Goal: Task Accomplishment & Management: Manage account settings

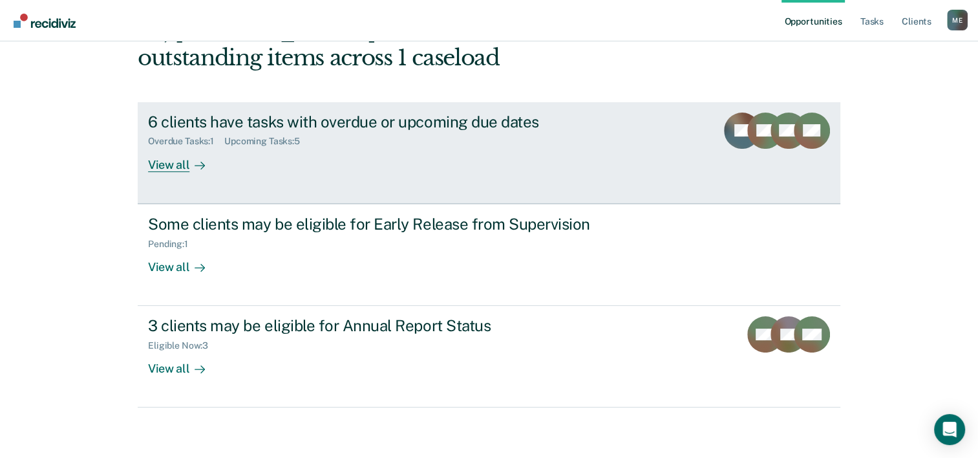
scroll to position [91, 0]
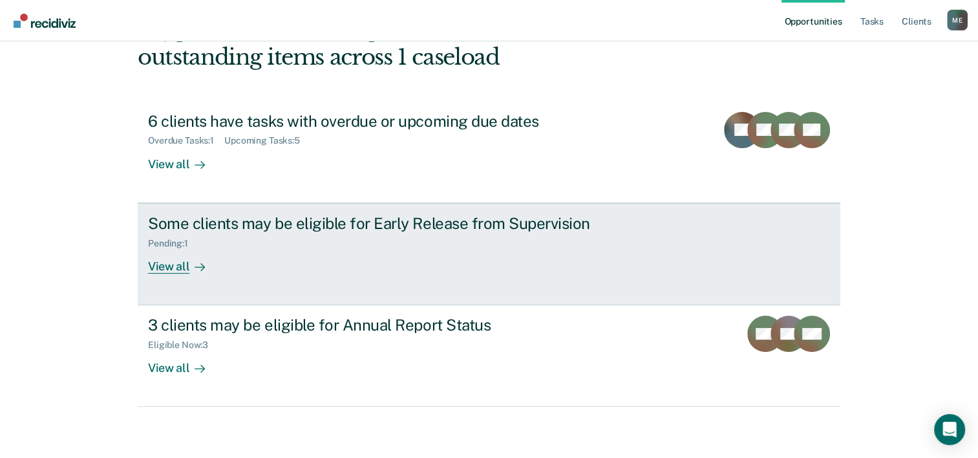
click at [559, 253] on div "Some clients may be eligible for Early Release from Supervision Pending : 1 Vie…" at bounding box center [390, 243] width 485 height 59
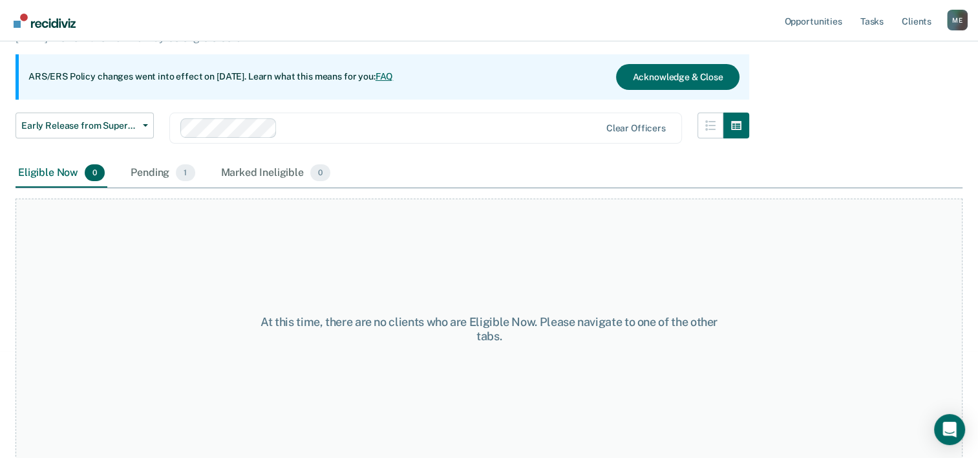
scroll to position [107, 0]
click at [145, 177] on div "Pending 1" at bounding box center [162, 172] width 69 height 28
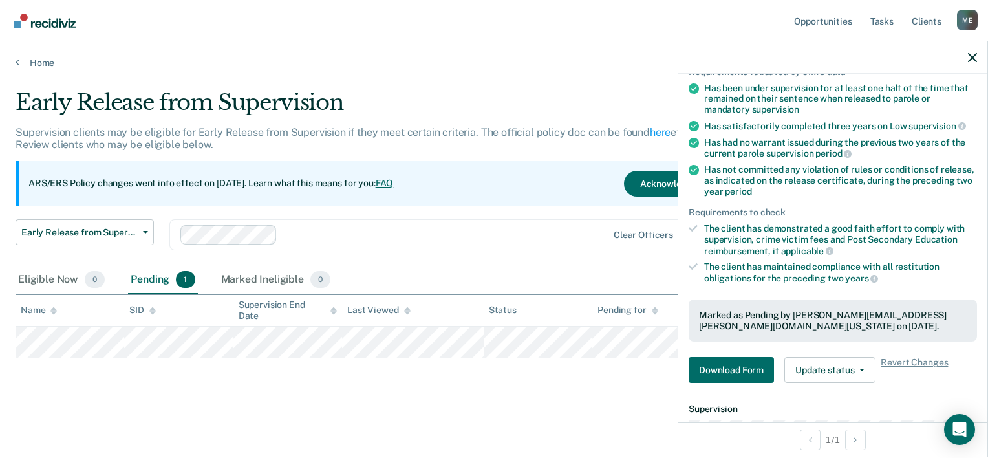
scroll to position [42, 0]
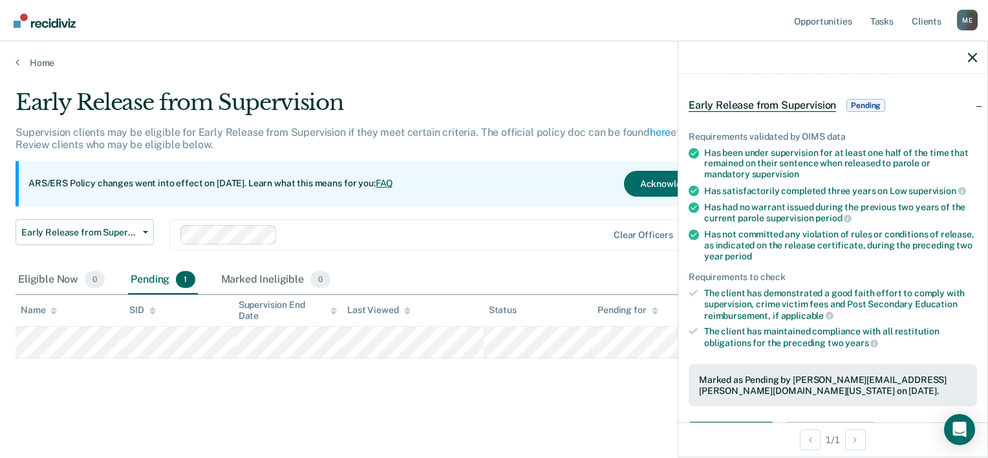
click at [691, 328] on icon at bounding box center [693, 331] width 9 height 7
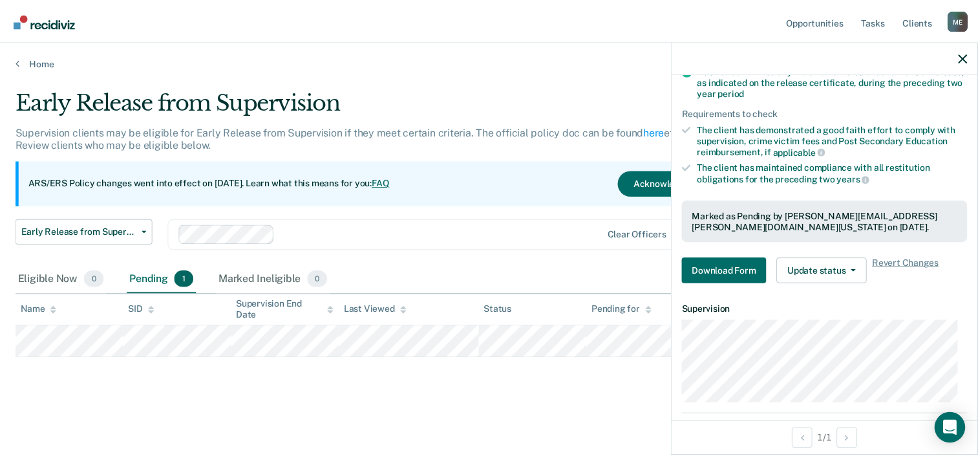
scroll to position [236, 0]
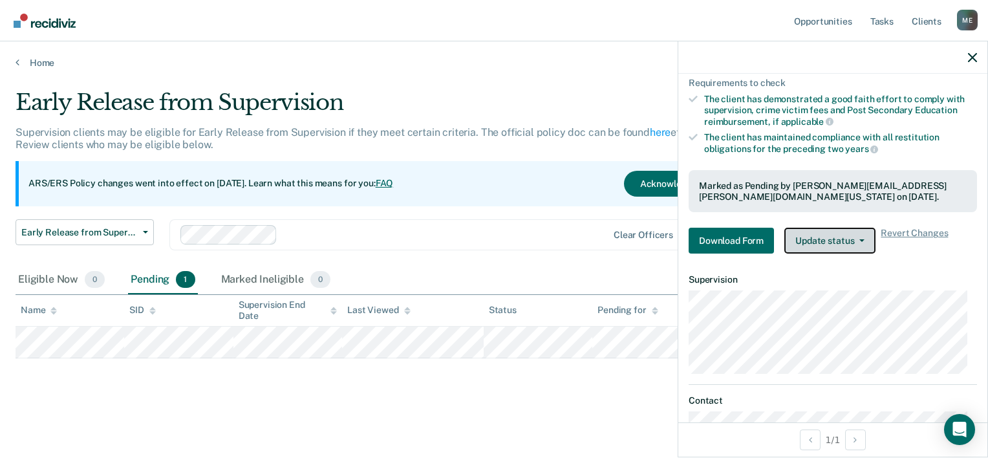
click at [821, 248] on button "Update status" at bounding box center [829, 241] width 91 height 26
click at [760, 251] on div "Requirements validated by OIMS data Has been under supervision for at least one…" at bounding box center [832, 91] width 309 height 348
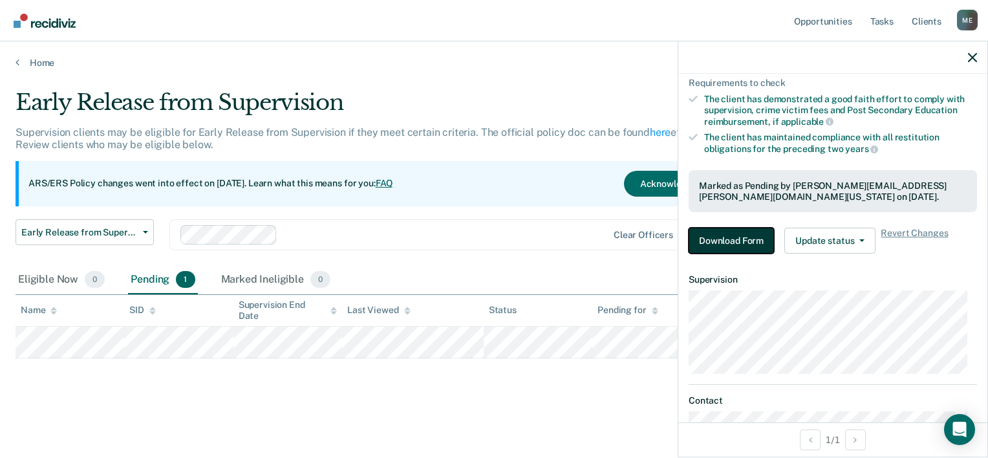
click at [760, 234] on button "Download Form" at bounding box center [731, 241] width 85 height 26
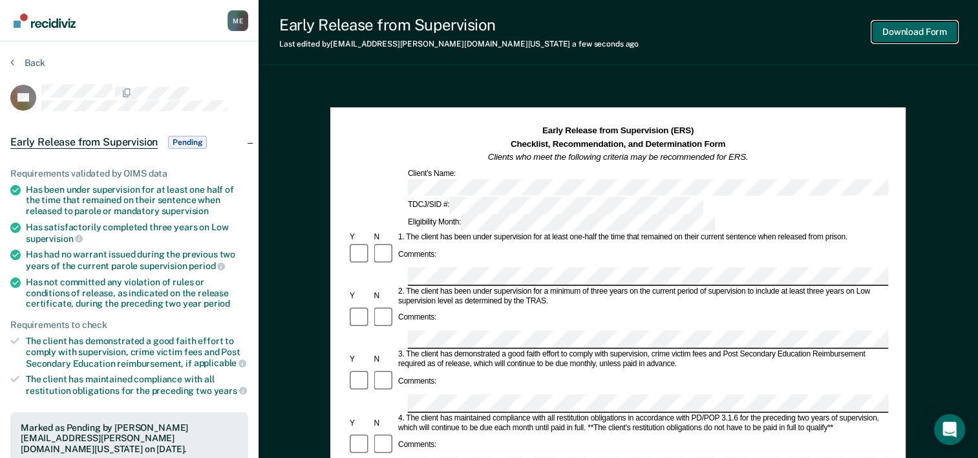
click at [918, 38] on button "Download Form" at bounding box center [914, 31] width 85 height 21
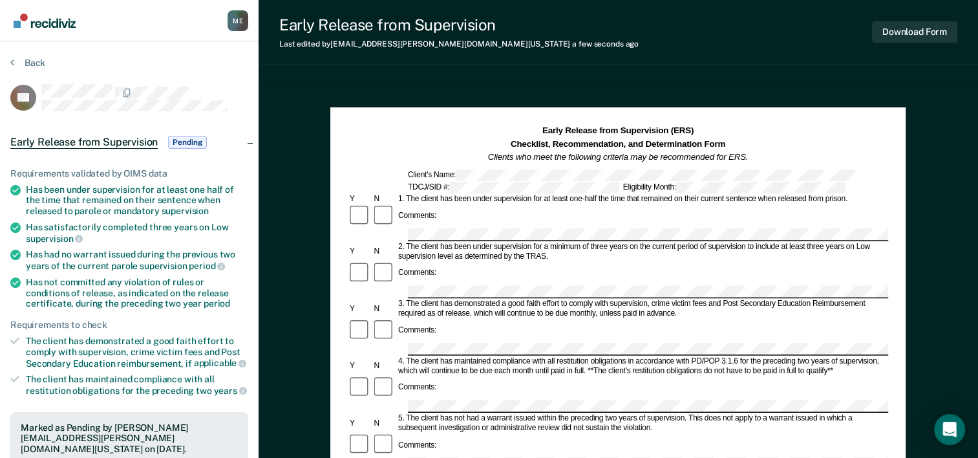
click at [240, 81] on div "Back" at bounding box center [129, 70] width 238 height 27
click at [220, 97] on div at bounding box center [144, 92] width 207 height 16
drag, startPoint x: 89, startPoint y: 66, endPoint x: 26, endPoint y: 59, distance: 63.1
click at [88, 66] on div "Back" at bounding box center [129, 70] width 238 height 27
click at [6, 61] on section "Back RR Early Release from Supervision Pending Requirements validated by OIMS d…" at bounding box center [129, 392] width 259 height 702
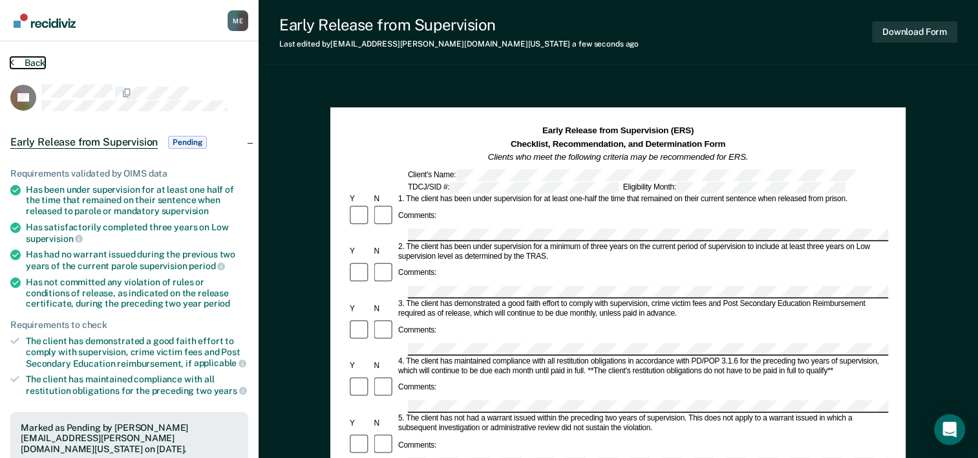
click at [21, 61] on button "Back" at bounding box center [27, 63] width 35 height 12
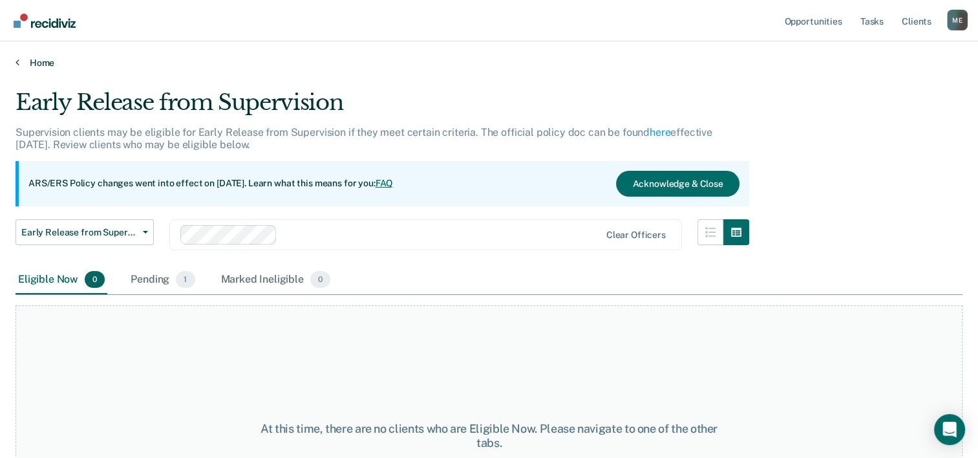
click at [21, 65] on link "Home" at bounding box center [489, 63] width 947 height 12
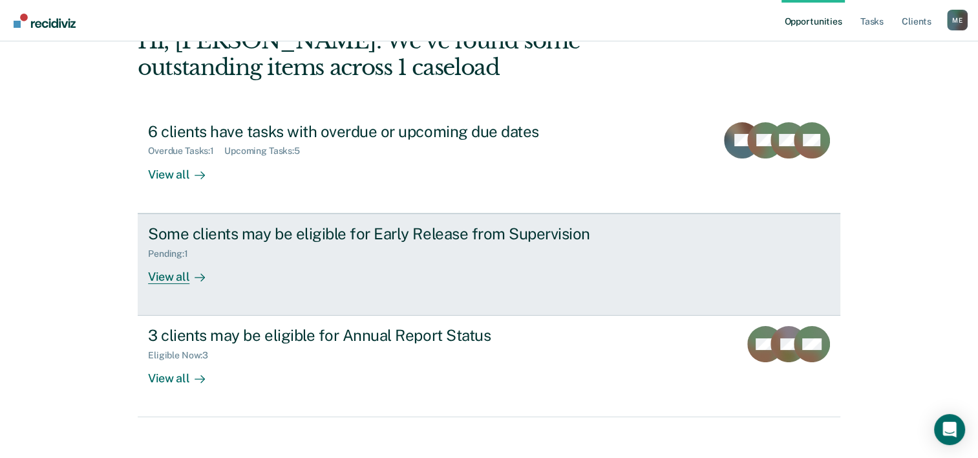
scroll to position [91, 0]
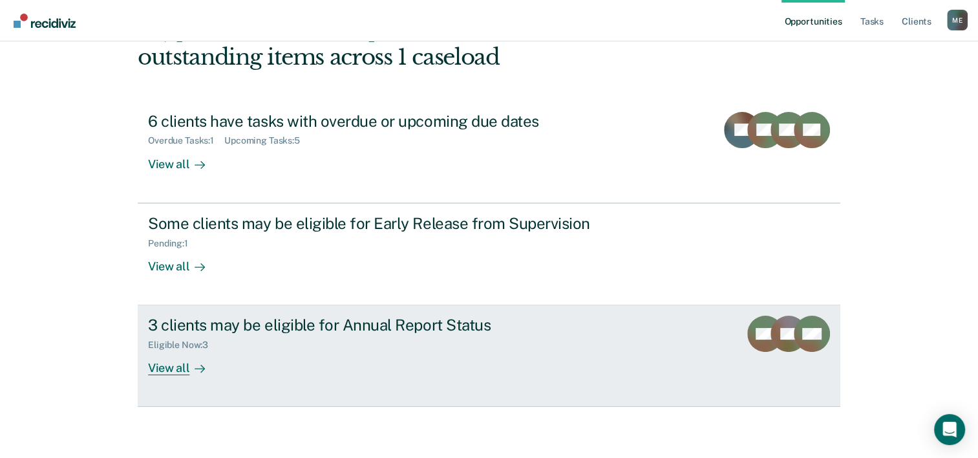
click at [491, 352] on div "3 clients may be eligible for Annual Report Status Eligible Now : 3 View all" at bounding box center [390, 345] width 485 height 59
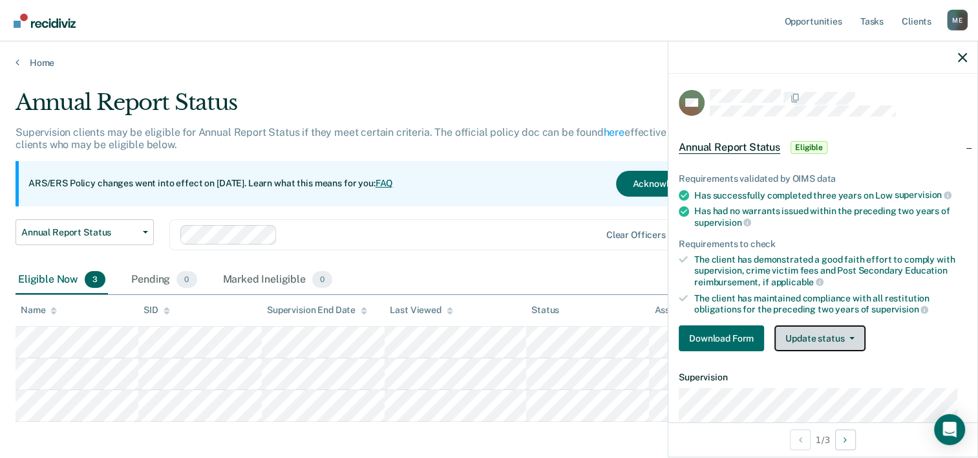
click at [830, 331] on button "Update status" at bounding box center [820, 338] width 91 height 26
click at [825, 341] on button "Update status" at bounding box center [820, 338] width 91 height 26
click at [846, 328] on button "Update status" at bounding box center [820, 338] width 91 height 26
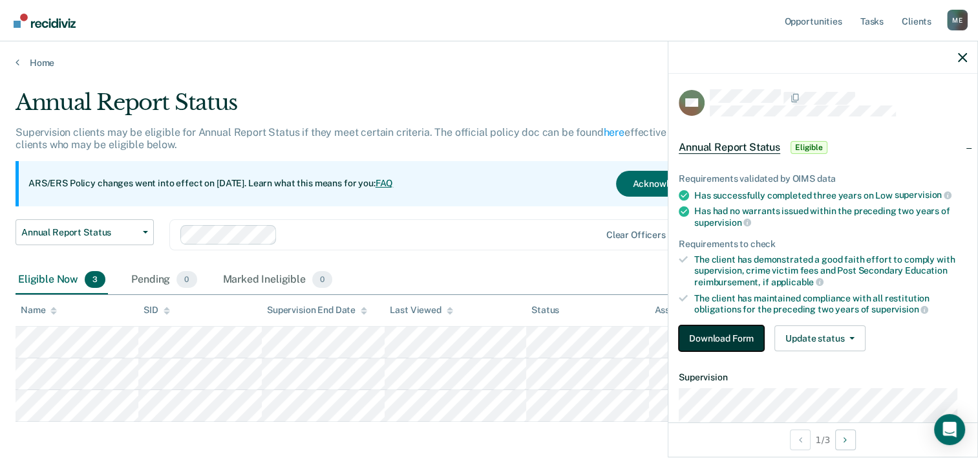
click at [733, 341] on button "Download Form" at bounding box center [721, 338] width 85 height 26
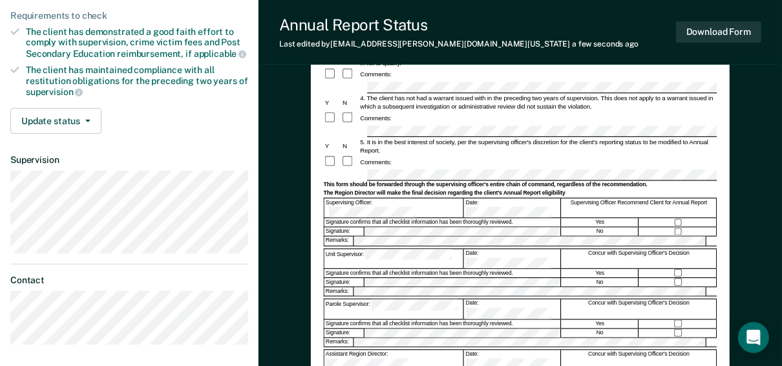
scroll to position [155, 0]
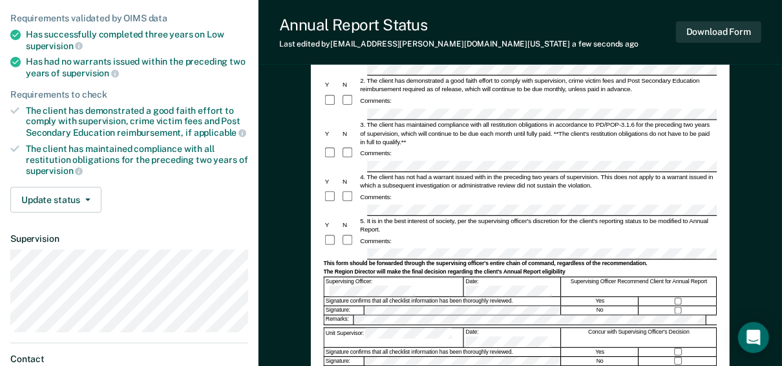
click at [557, 234] on div "Comments:" at bounding box center [521, 241] width 394 height 14
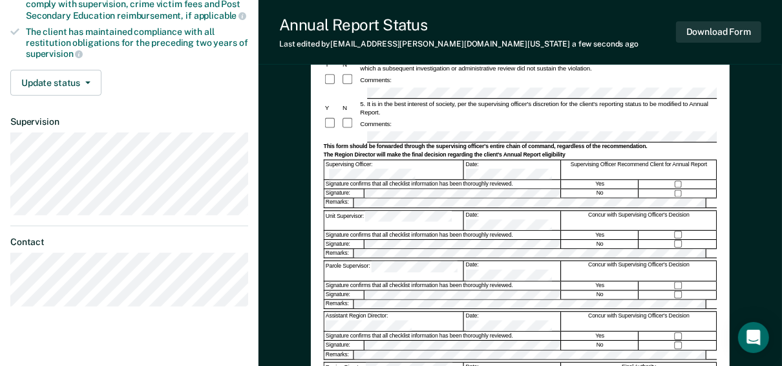
scroll to position [284, 0]
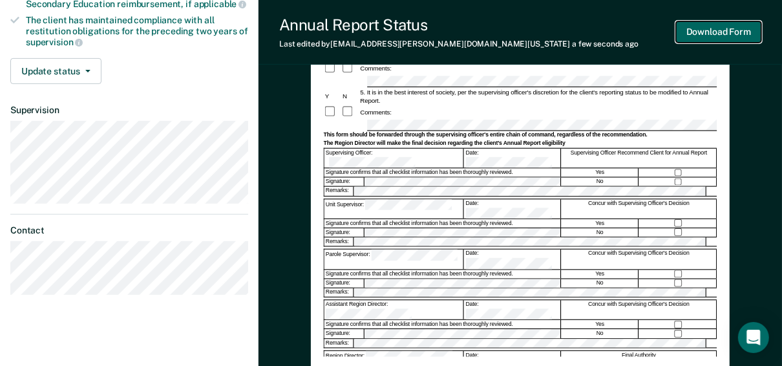
click at [689, 35] on button "Download Form" at bounding box center [718, 31] width 85 height 21
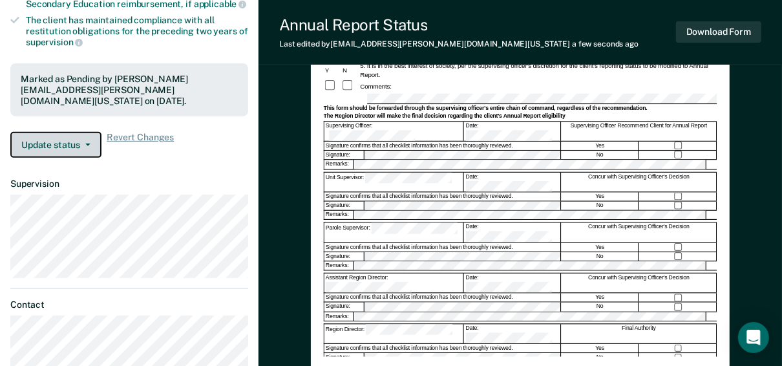
click at [59, 149] on button "Update status" at bounding box center [55, 145] width 91 height 26
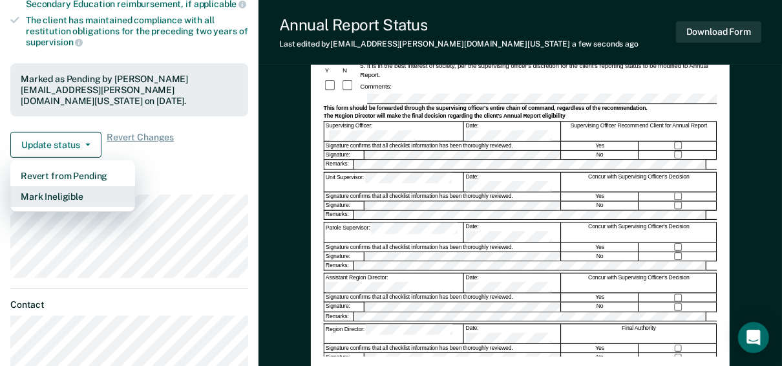
click at [67, 199] on button "Mark Ineligible" at bounding box center [72, 196] width 125 height 21
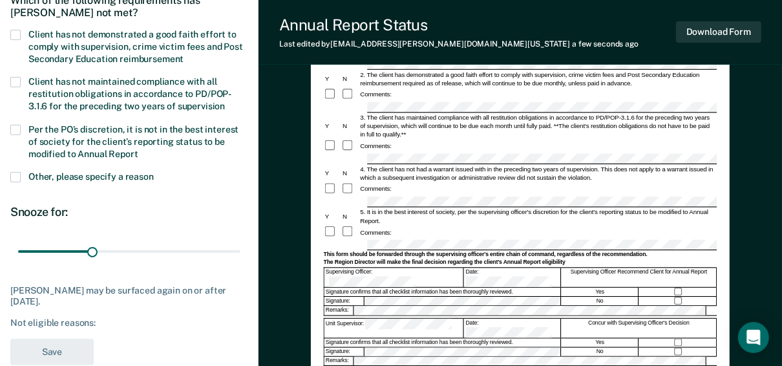
scroll to position [129, 0]
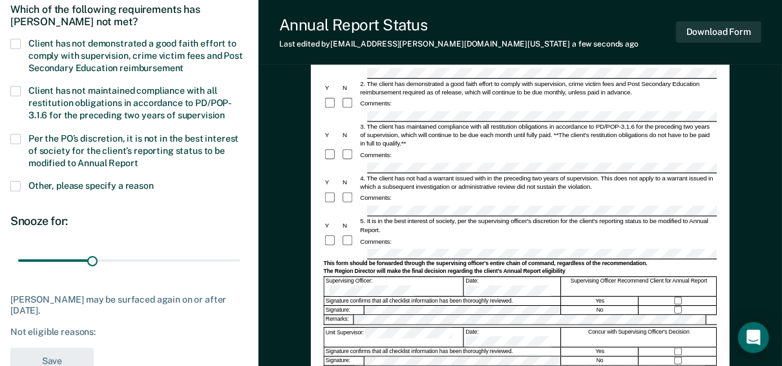
click at [25, 43] on label "Client has not demonstrated a good faith effort to comply with supervision, cri…" at bounding box center [129, 58] width 238 height 38
click at [184, 63] on input "Client has not demonstrated a good faith effort to comply with supervision, cri…" at bounding box center [184, 63] width 0 height 0
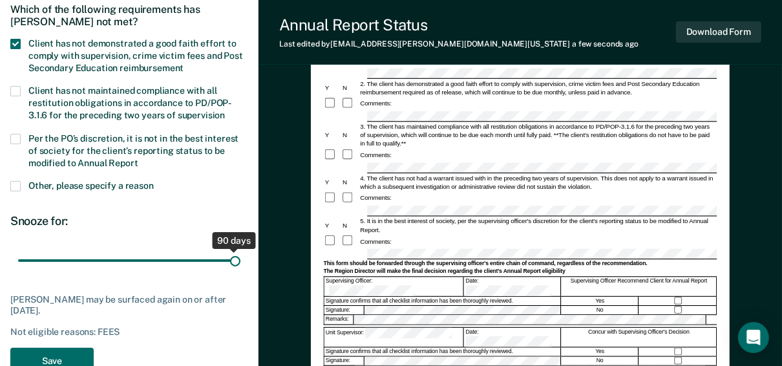
drag, startPoint x: 91, startPoint y: 257, endPoint x: 268, endPoint y: 254, distance: 177.2
type input "90"
click at [241, 254] on input "range" at bounding box center [129, 260] width 222 height 23
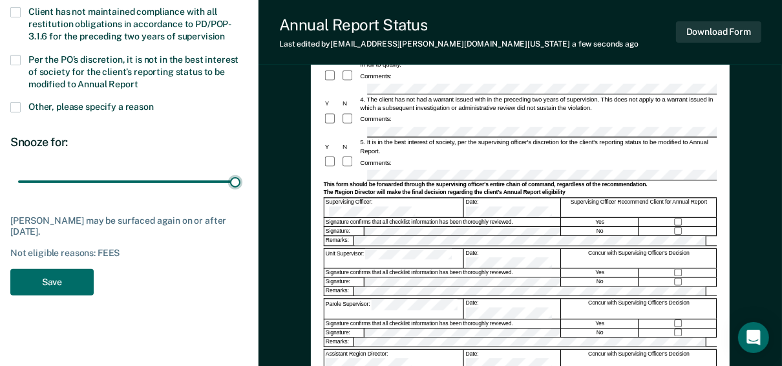
scroll to position [232, 0]
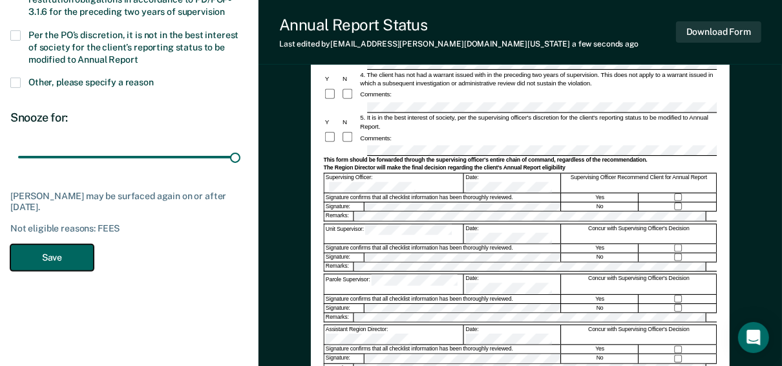
click at [73, 256] on button "Save" at bounding box center [51, 257] width 83 height 27
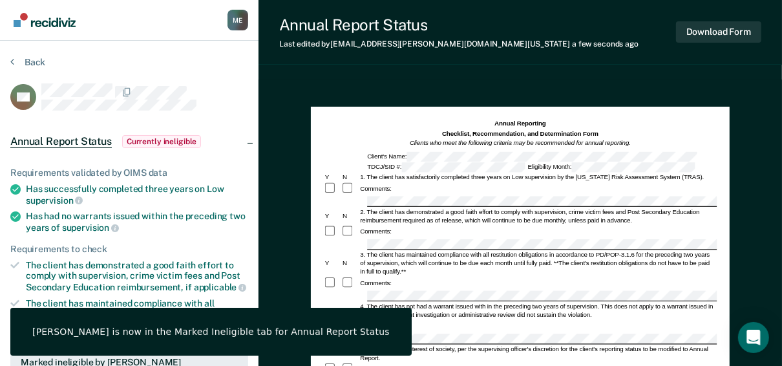
scroll to position [0, 0]
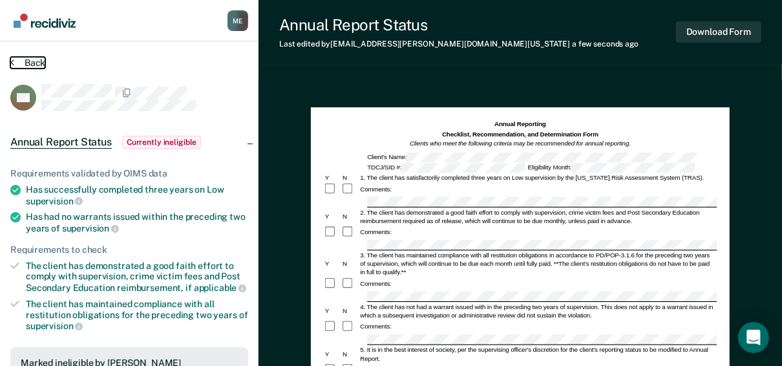
click at [17, 64] on button "Back" at bounding box center [27, 63] width 35 height 12
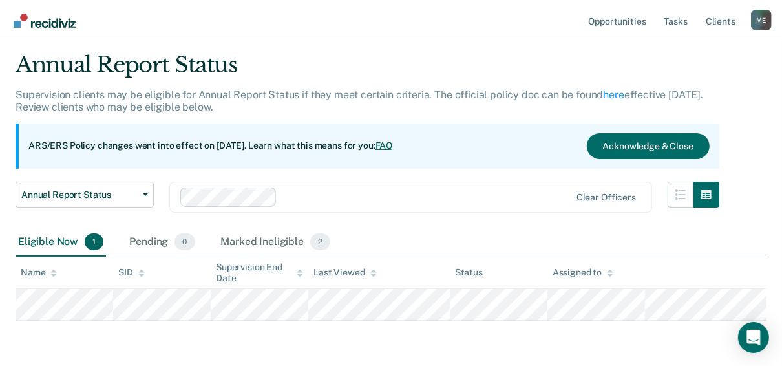
scroll to position [83, 0]
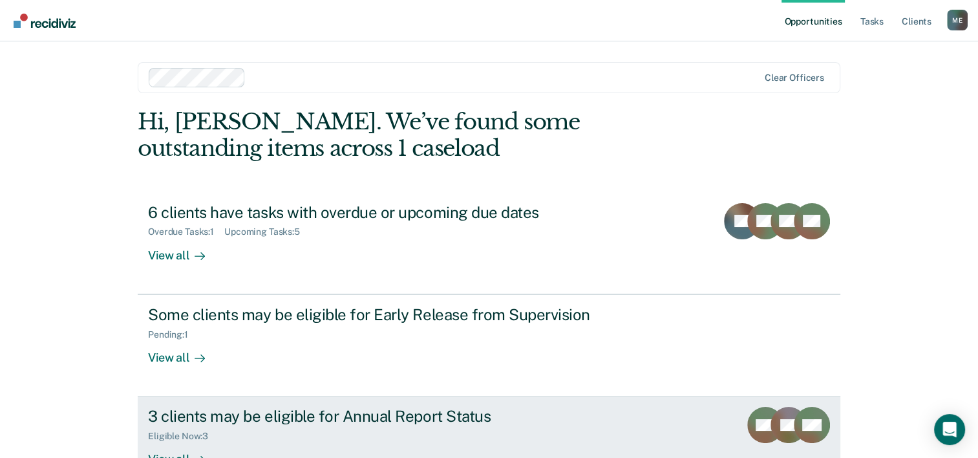
click at [382, 408] on div "3 clients may be eligible for Annual Report Status" at bounding box center [375, 416] width 454 height 19
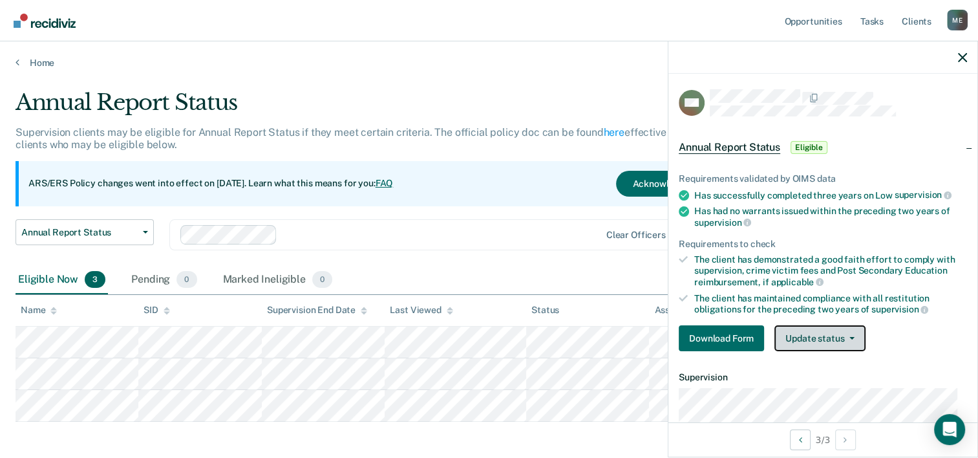
click at [810, 334] on button "Update status" at bounding box center [820, 338] width 91 height 26
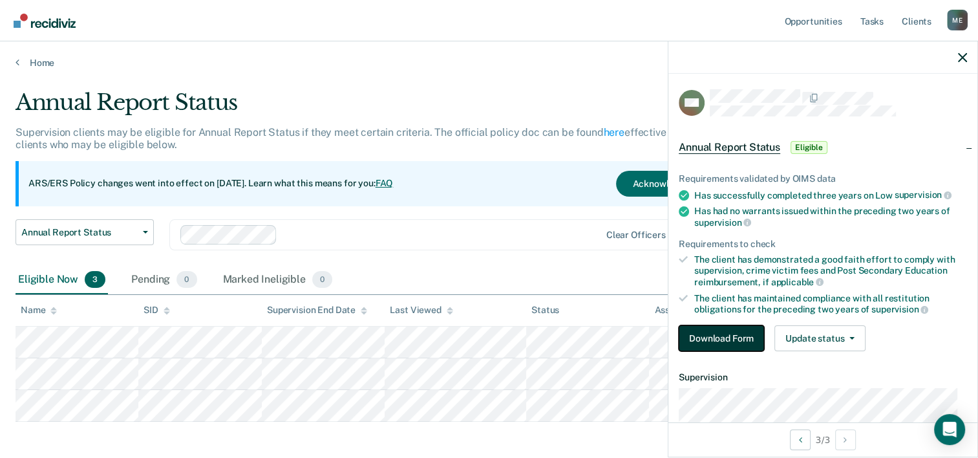
click at [722, 338] on button "Download Form" at bounding box center [721, 338] width 85 height 26
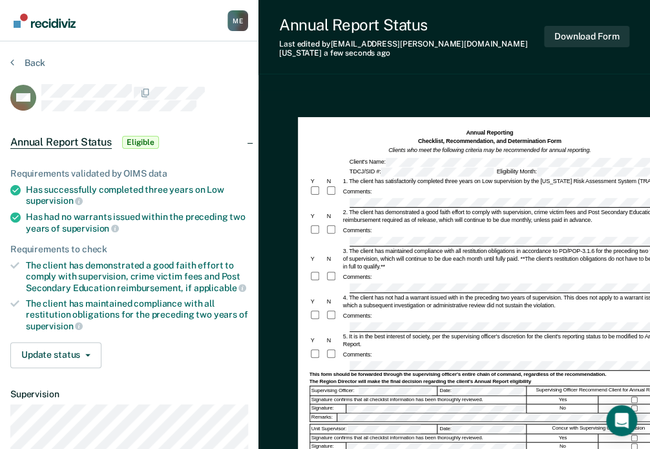
click at [393, 273] on div "Comments:" at bounding box center [490, 277] width 361 height 12
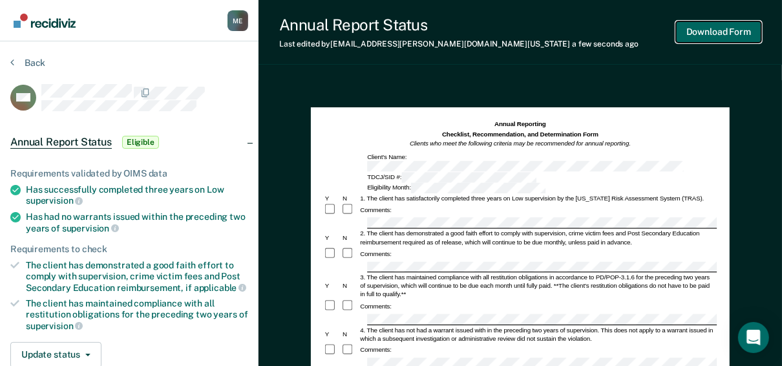
click at [718, 32] on button "Download Form" at bounding box center [718, 31] width 85 height 21
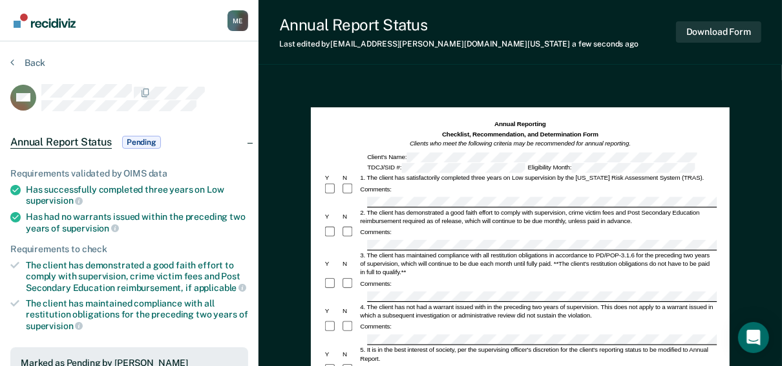
click at [206, 84] on div at bounding box center [144, 92] width 207 height 16
click at [208, 90] on div at bounding box center [144, 92] width 207 height 16
click at [34, 64] on button "Back" at bounding box center [27, 63] width 35 height 12
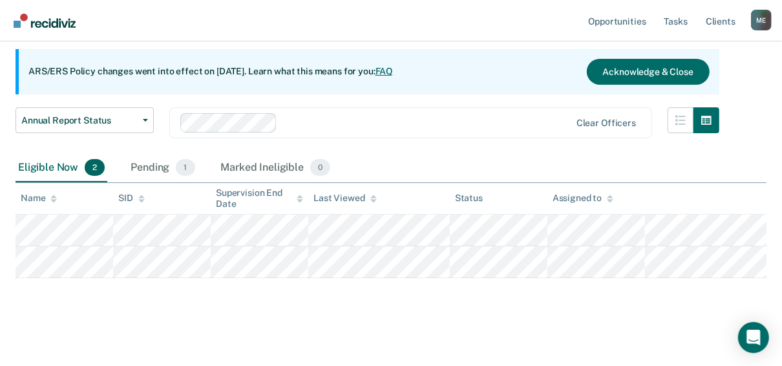
scroll to position [115, 0]
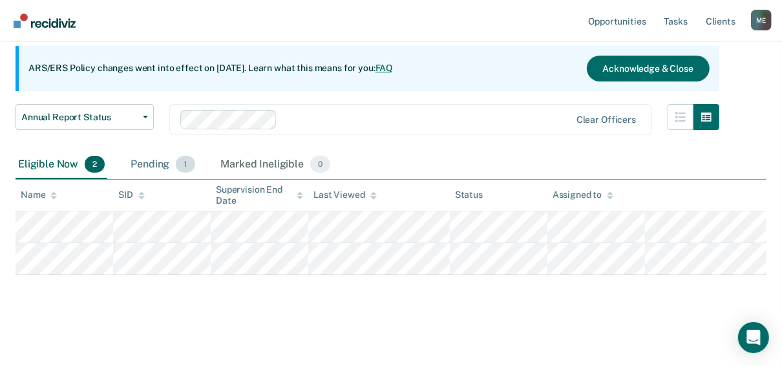
click at [162, 165] on div "Pending 1" at bounding box center [162, 165] width 69 height 28
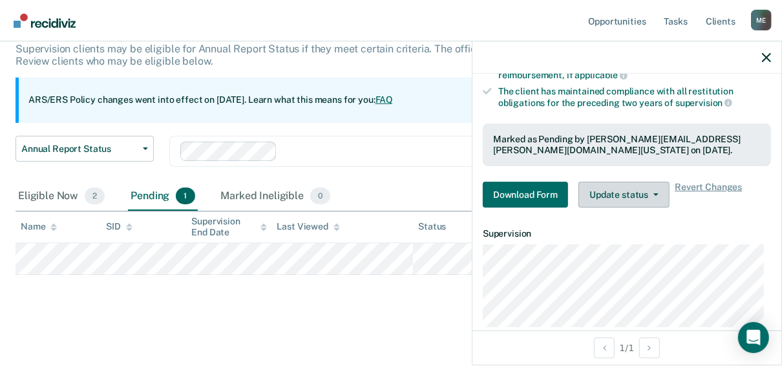
scroll to position [259, 0]
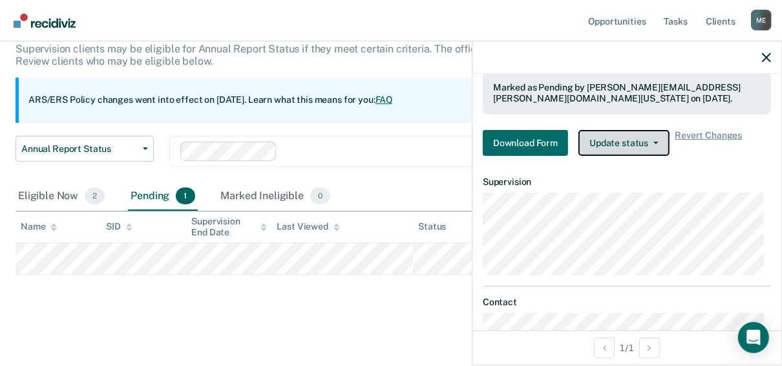
click at [642, 134] on button "Update status" at bounding box center [624, 143] width 91 height 26
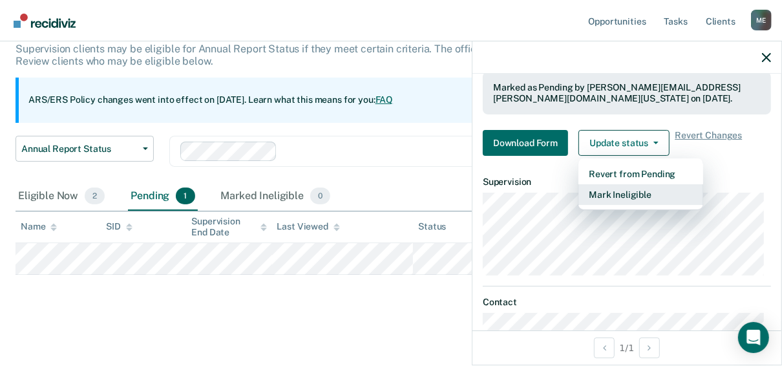
click at [639, 194] on button "Mark Ineligible" at bounding box center [641, 194] width 125 height 21
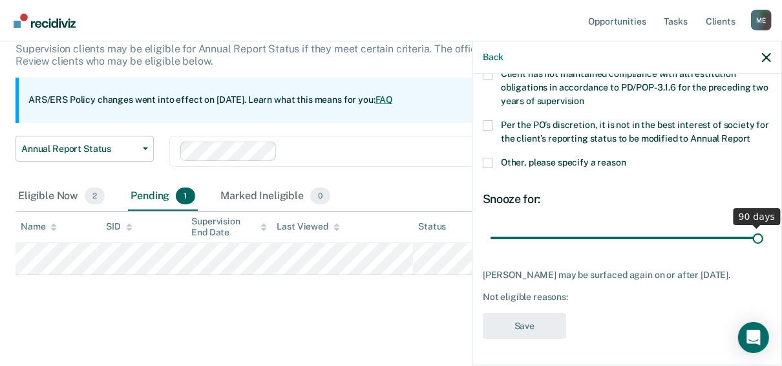
drag, startPoint x: 578, startPoint y: 230, endPoint x: 764, endPoint y: 233, distance: 186.3
type input "90"
click at [764, 233] on input "range" at bounding box center [627, 237] width 273 height 23
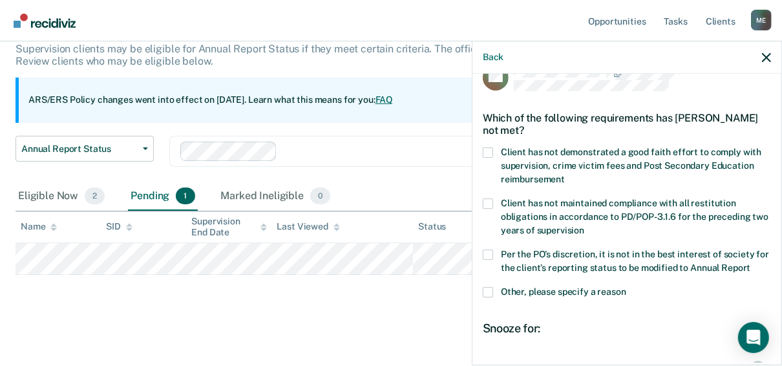
scroll to position [8, 0]
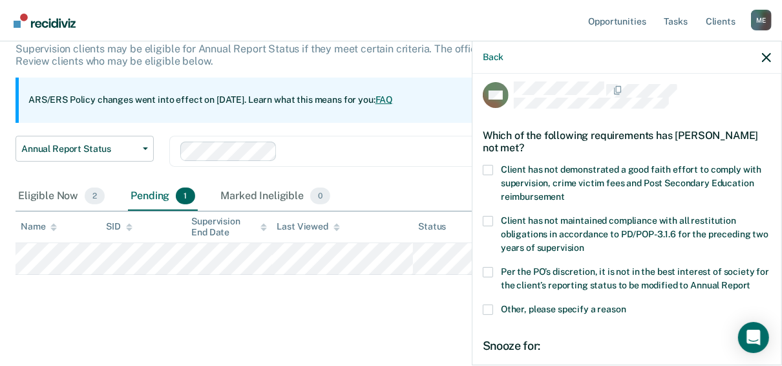
click at [491, 166] on span at bounding box center [488, 170] width 10 height 10
click at [565, 192] on input "Client has not demonstrated a good faith effort to comply with supervision, cri…" at bounding box center [565, 192] width 0 height 0
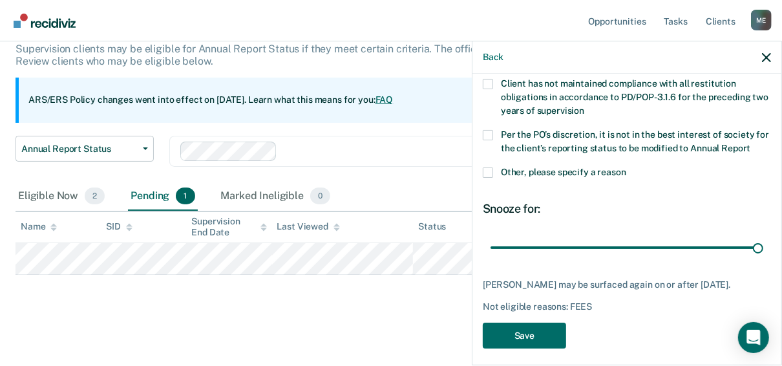
scroll to position [163, 0]
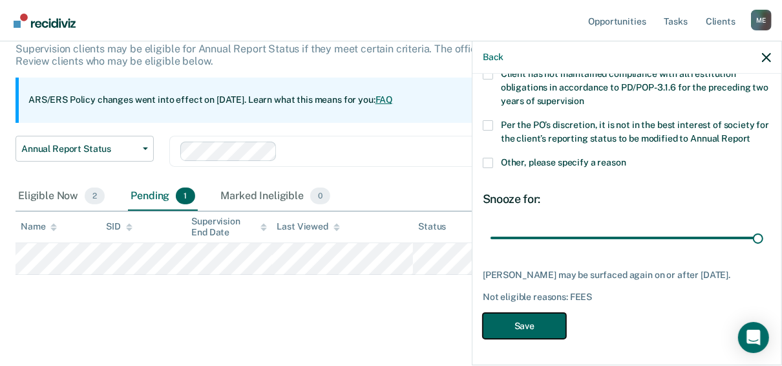
click at [528, 329] on button "Save" at bounding box center [524, 326] width 83 height 27
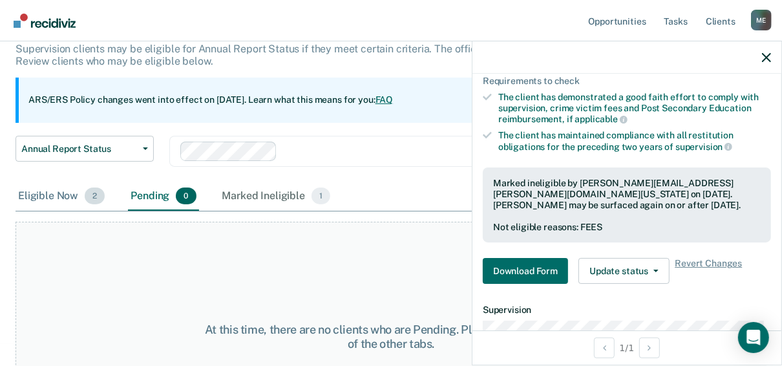
click at [73, 199] on div "Eligible Now 2" at bounding box center [62, 196] width 92 height 28
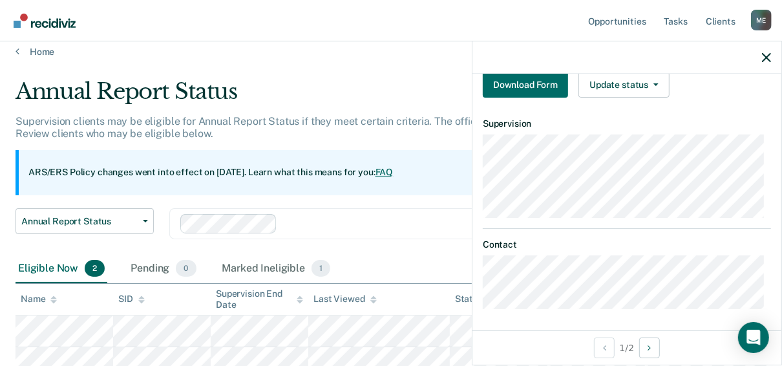
scroll to position [0, 0]
